Goal: Task Accomplishment & Management: Manage account settings

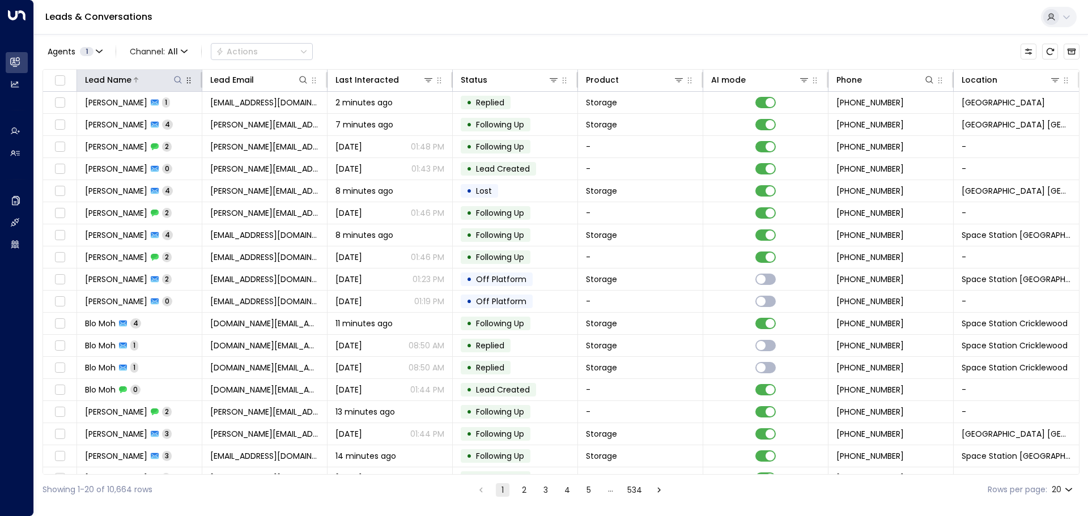
click at [176, 81] on icon at bounding box center [177, 79] width 9 height 9
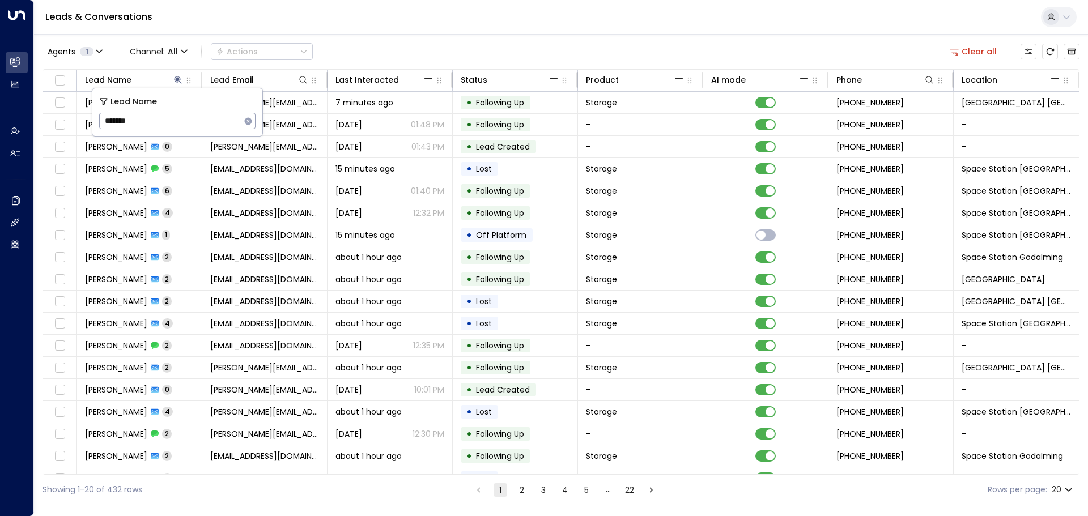
type input "*******"
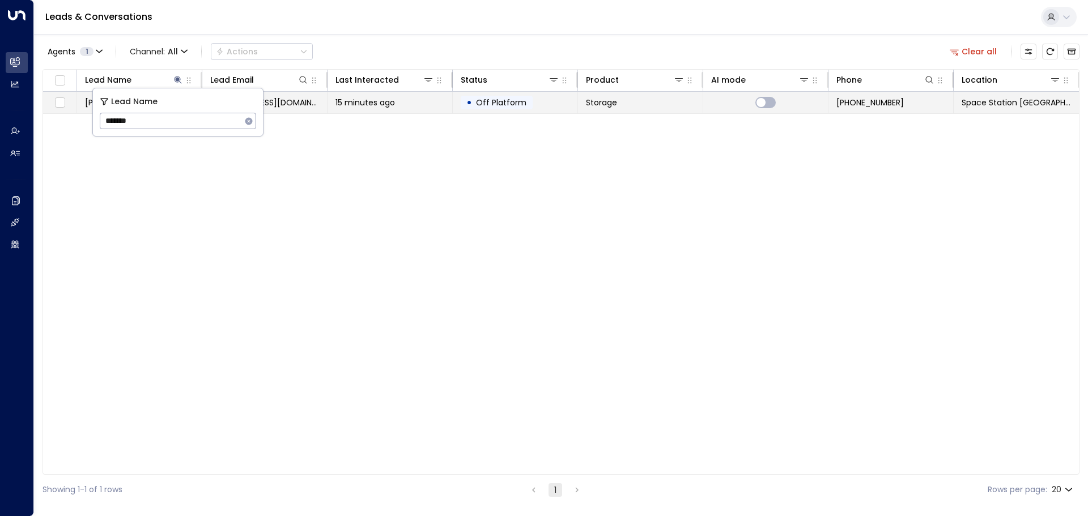
click at [402, 106] on div "15 minutes ago" at bounding box center [390, 102] width 109 height 11
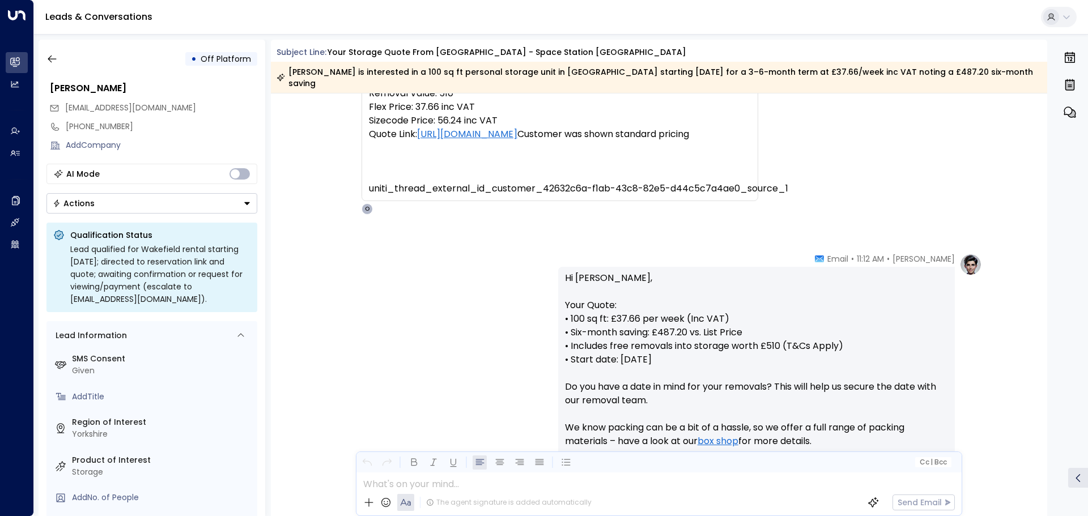
scroll to position [536, 0]
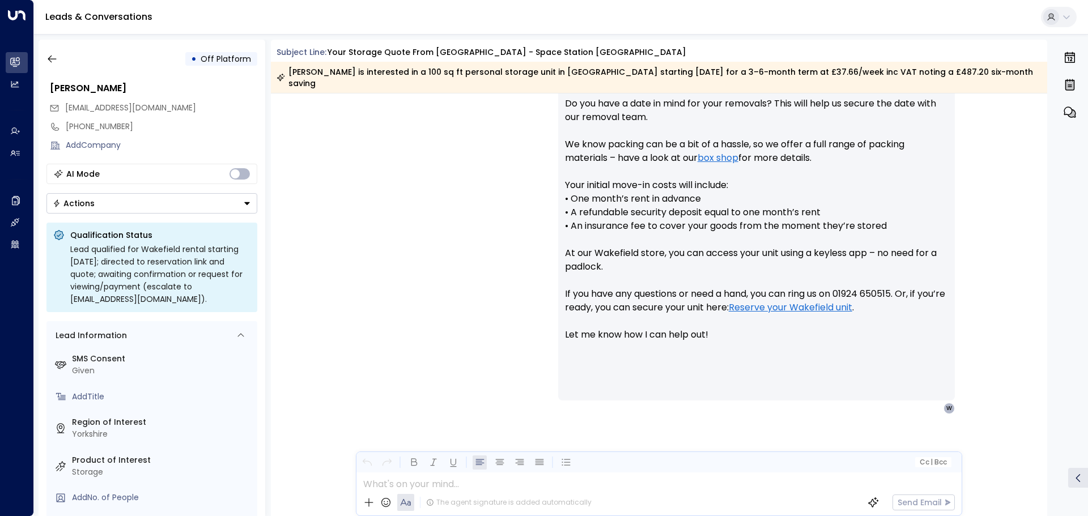
drag, startPoint x: 634, startPoint y: 227, endPoint x: 771, endPoint y: 224, distance: 136.6
click at [771, 224] on p "Hi [PERSON_NAME], Your Quote: • 100 sq ft: £37.66 per week (Inc VAT) • Six-mont…" at bounding box center [756, 171] width 383 height 367
click at [681, 240] on p "Hi [PERSON_NAME], Your Quote: • 100 sq ft: £37.66 per week (Inc VAT) • Six-mont…" at bounding box center [756, 171] width 383 height 367
drag, startPoint x: 689, startPoint y: 231, endPoint x: 769, endPoint y: 229, distance: 79.4
click at [766, 229] on p "Hi [PERSON_NAME], Your Quote: • 100 sq ft: £37.66 per week (Inc VAT) • Six-mont…" at bounding box center [756, 171] width 383 height 367
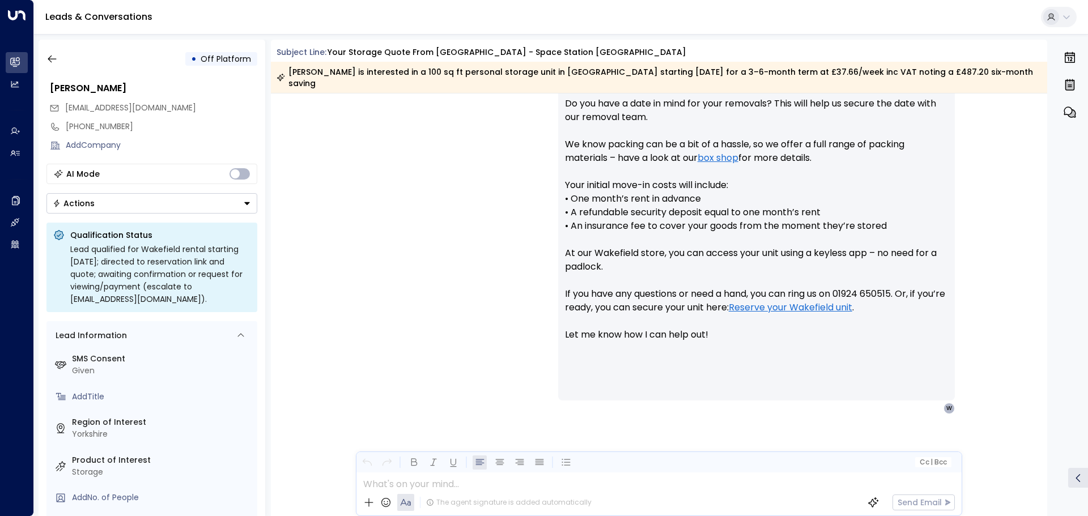
click at [758, 245] on p "Hi [PERSON_NAME], Your Quote: • 100 sq ft: £37.66 per week (Inc VAT) • Six-mont…" at bounding box center [756, 171] width 383 height 367
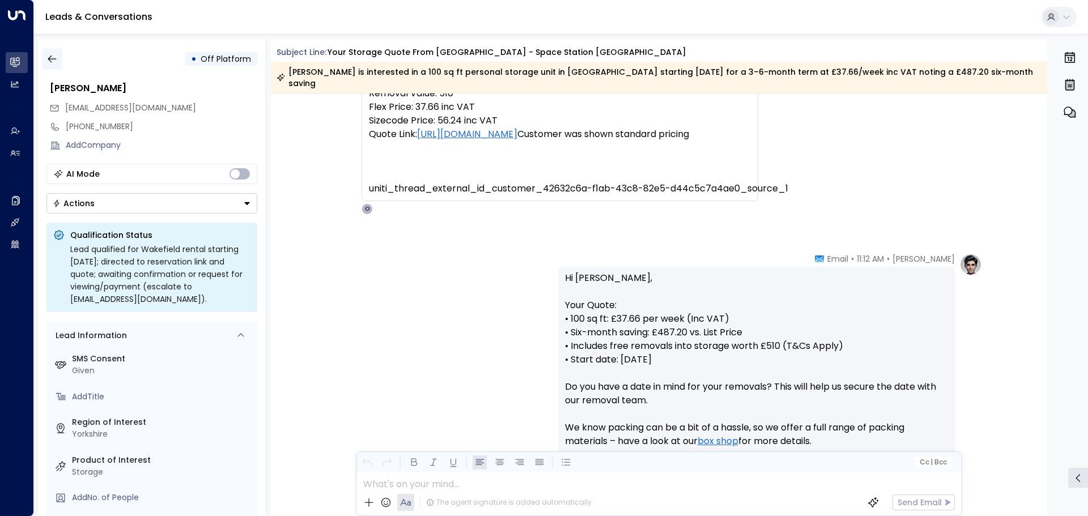
click at [49, 56] on icon "button" at bounding box center [51, 58] width 11 height 11
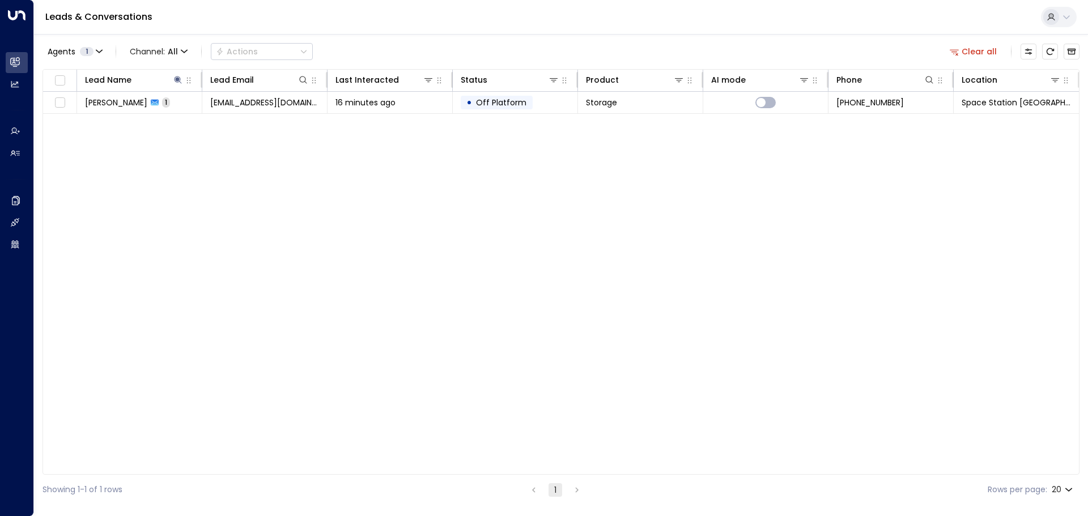
drag, startPoint x: 981, startPoint y: 53, endPoint x: 359, endPoint y: 67, distance: 621.9
click at [981, 53] on button "Clear all" at bounding box center [973, 52] width 57 height 16
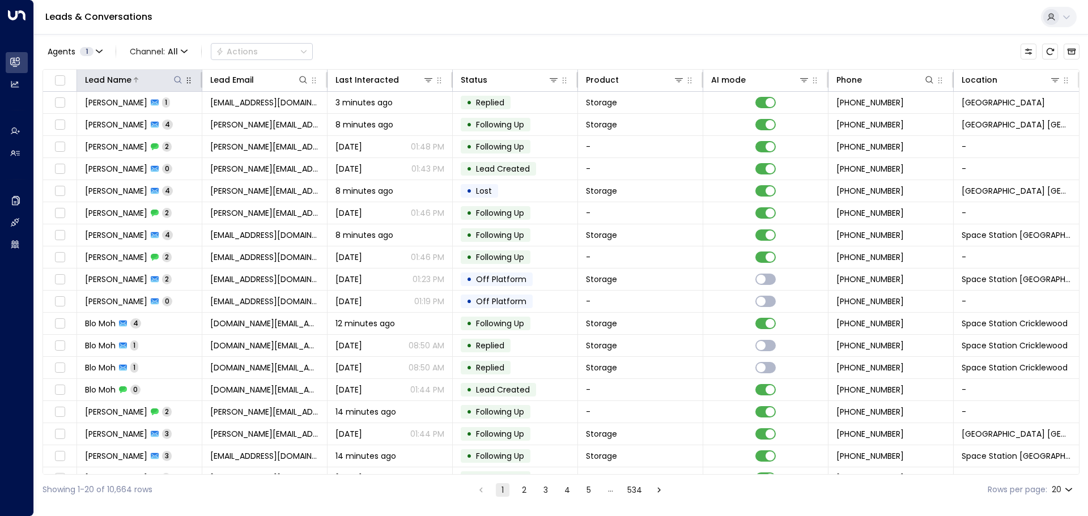
click at [171, 78] on div at bounding box center [157, 79] width 52 height 11
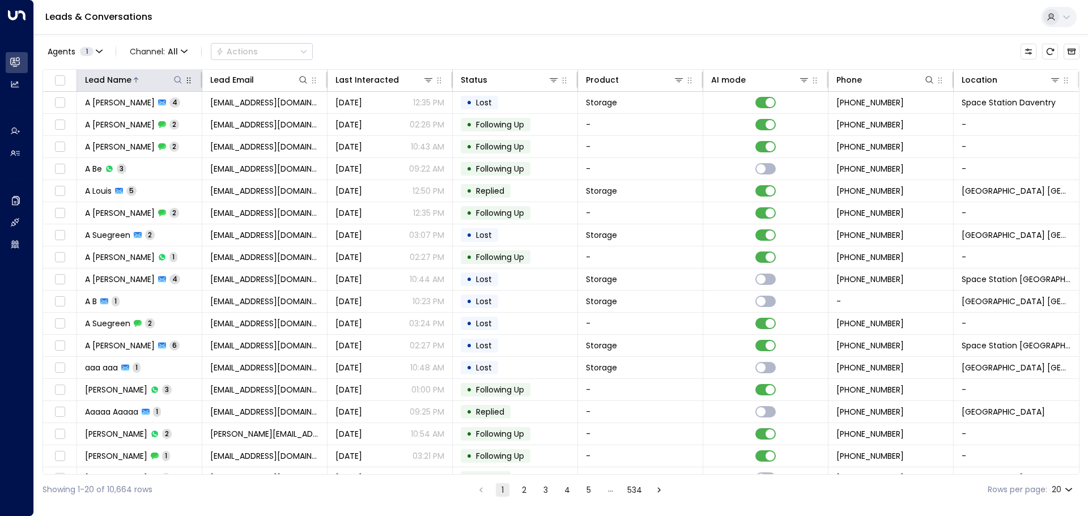
click at [175, 77] on icon at bounding box center [177, 79] width 9 height 9
type input "**********"
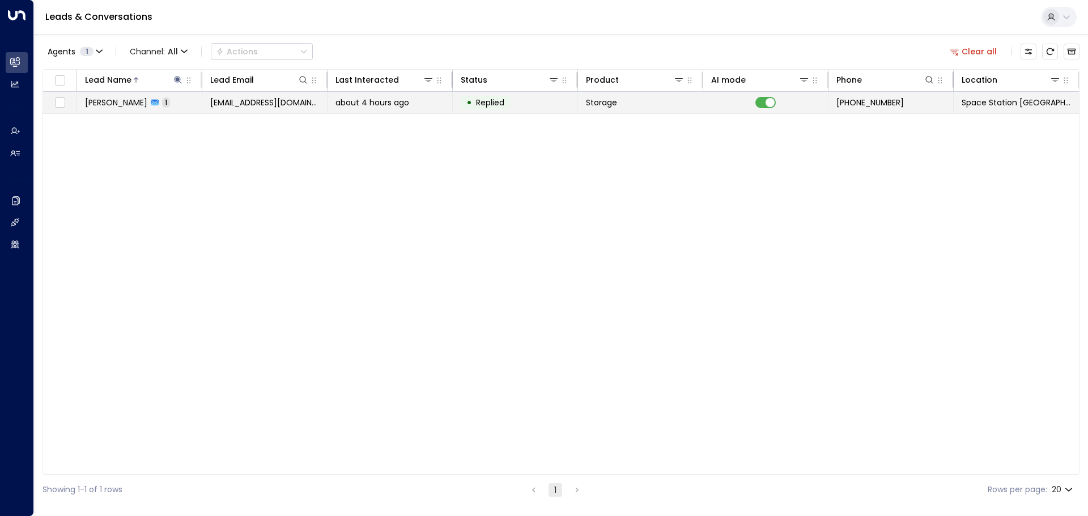
click at [352, 104] on span "about 4 hours ago" at bounding box center [373, 102] width 74 height 11
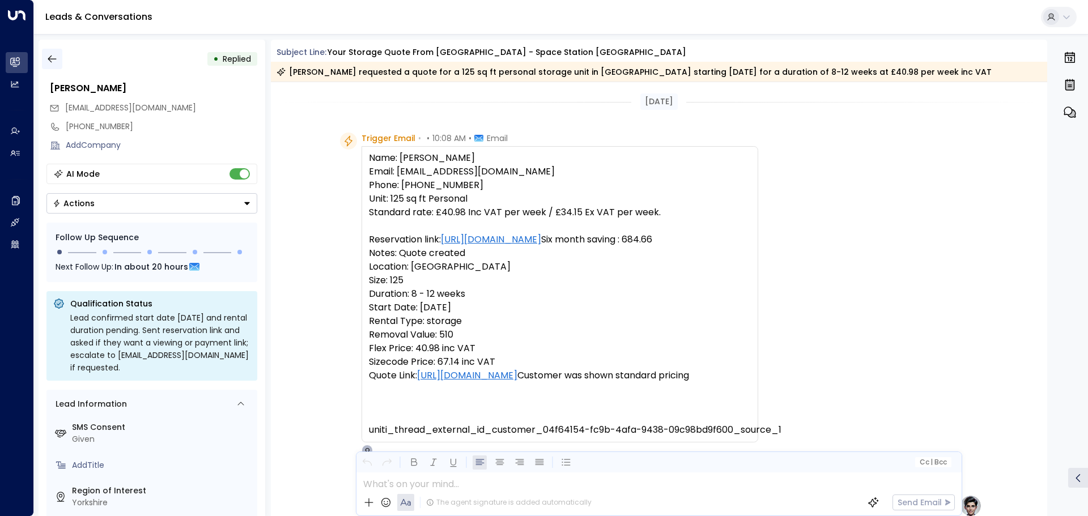
click at [56, 60] on icon "button" at bounding box center [51, 58] width 11 height 11
